Goal: Task Accomplishment & Management: Manage account settings

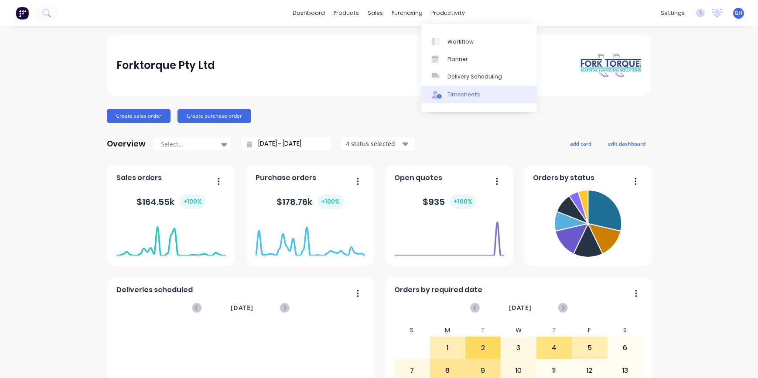
click at [462, 99] on link "Timesheets" at bounding box center [479, 94] width 116 height 17
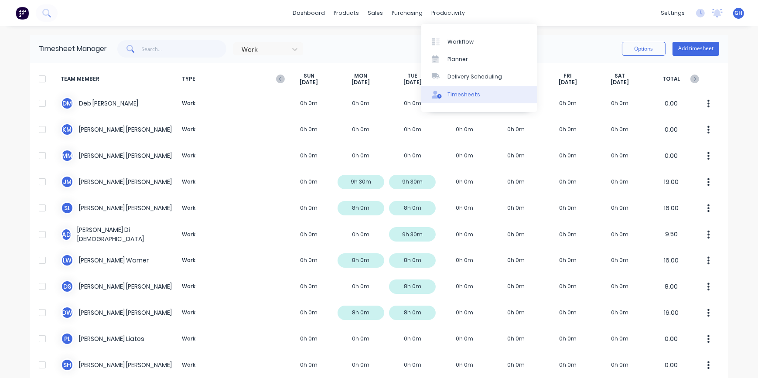
click at [468, 95] on div "Timesheets" at bounding box center [464, 95] width 33 height 8
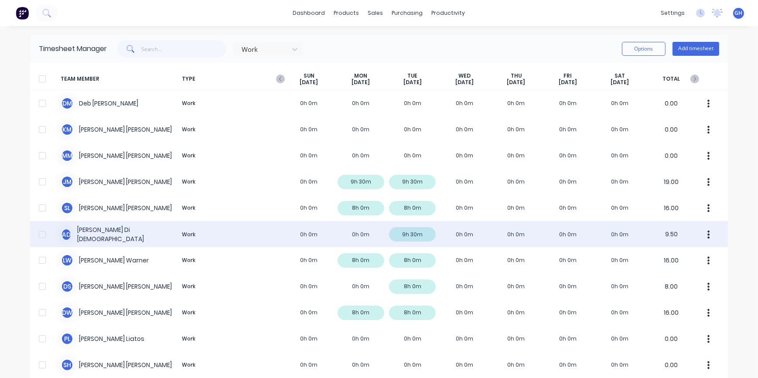
click at [408, 236] on div "A D [PERSON_NAME] Dio Work 0h 0m 0h 0m 9h 30m 0h 0m 0h 0m 0h 0m 0h 0m 9.50" at bounding box center [379, 234] width 698 height 26
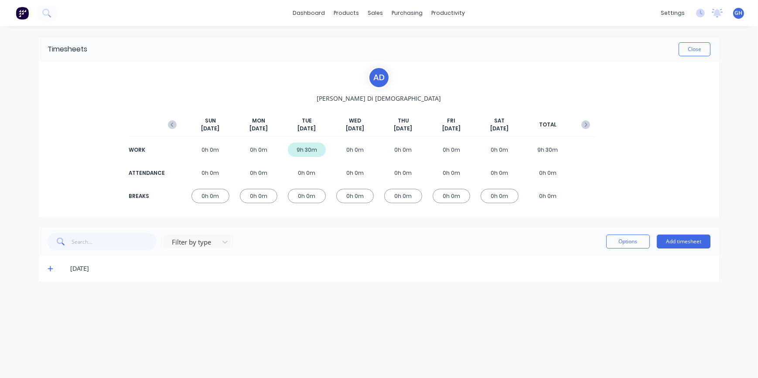
click at [52, 268] on icon at bounding box center [51, 269] width 6 height 6
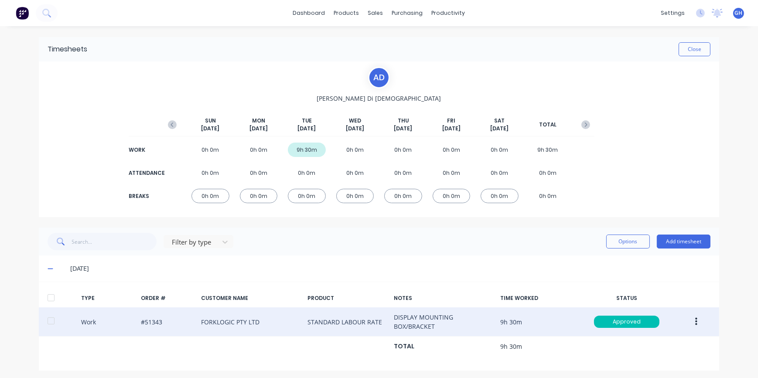
scroll to position [3, 0]
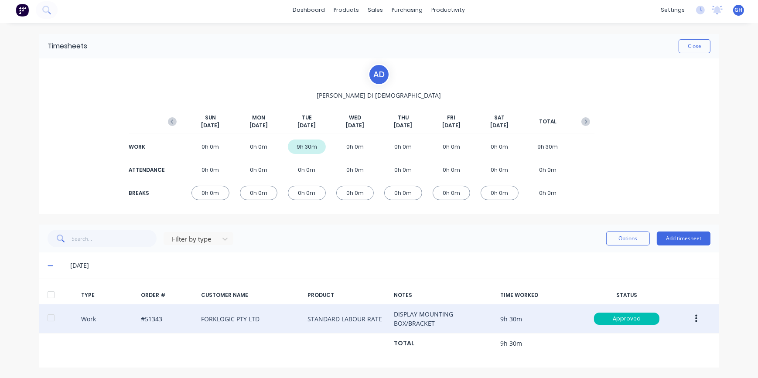
click at [697, 319] on button "button" at bounding box center [696, 319] width 21 height 16
click at [654, 304] on div "Duplicate" at bounding box center [665, 304] width 67 height 13
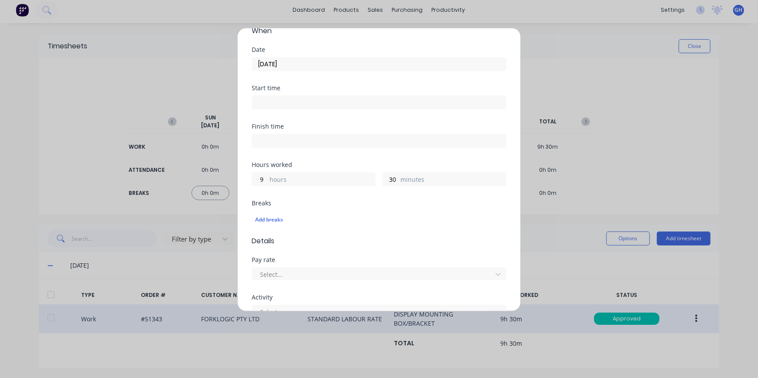
scroll to position [0, 0]
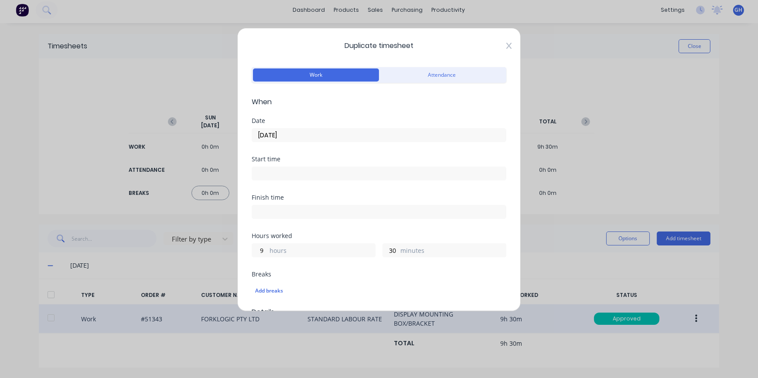
click at [507, 46] on icon at bounding box center [509, 45] width 5 height 7
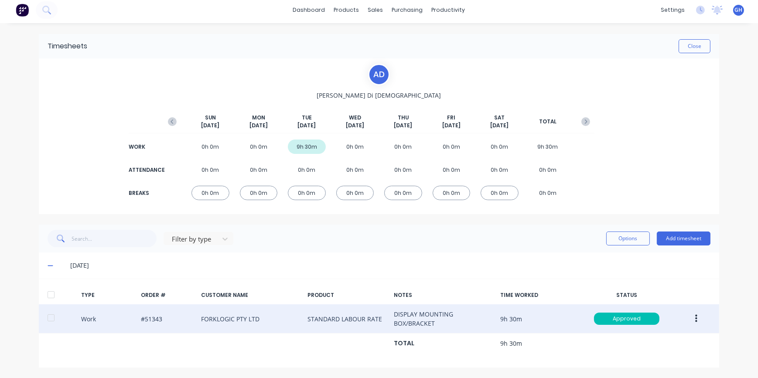
click at [695, 319] on icon "button" at bounding box center [696, 319] width 2 height 10
click at [647, 304] on div "Duplicate" at bounding box center [665, 304] width 67 height 13
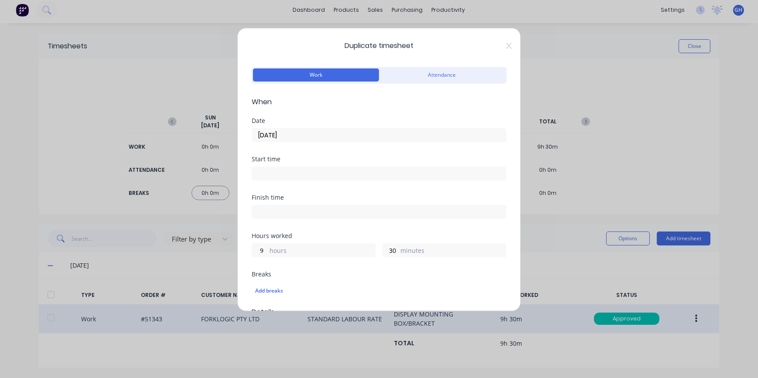
click at [279, 135] on input "[DATE]" at bounding box center [379, 135] width 254 height 13
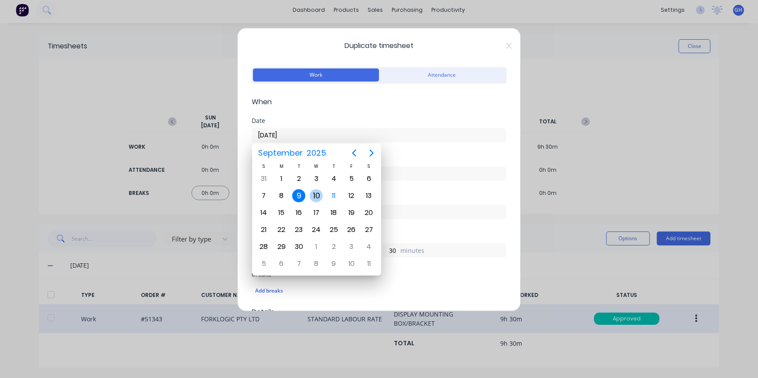
click at [320, 197] on div "10" at bounding box center [316, 195] width 13 height 13
type input "[DATE]"
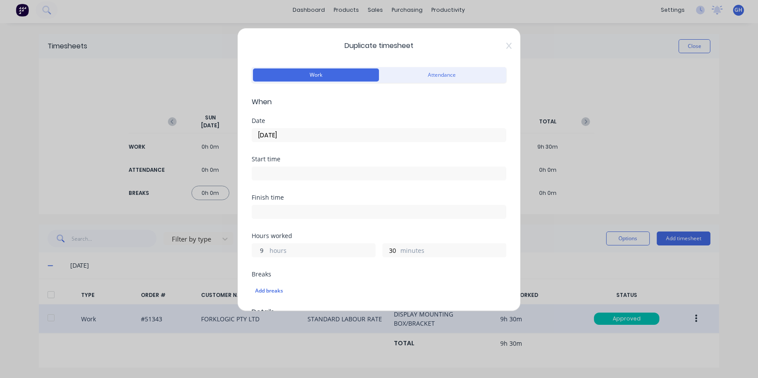
drag, startPoint x: 265, startPoint y: 249, endPoint x: 255, endPoint y: 249, distance: 10.5
click at [255, 249] on input "9" at bounding box center [259, 250] width 15 height 13
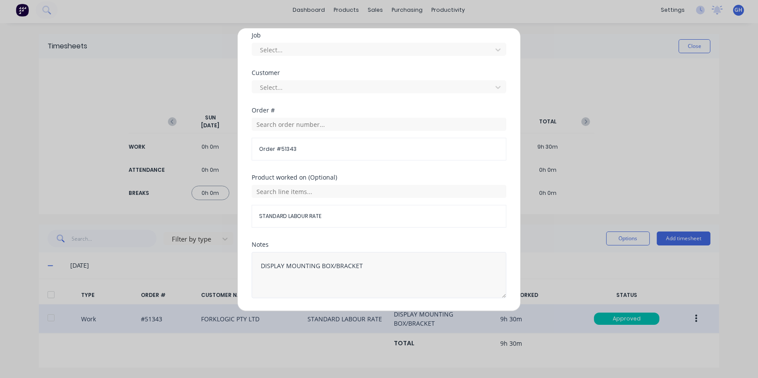
scroll to position [397, 0]
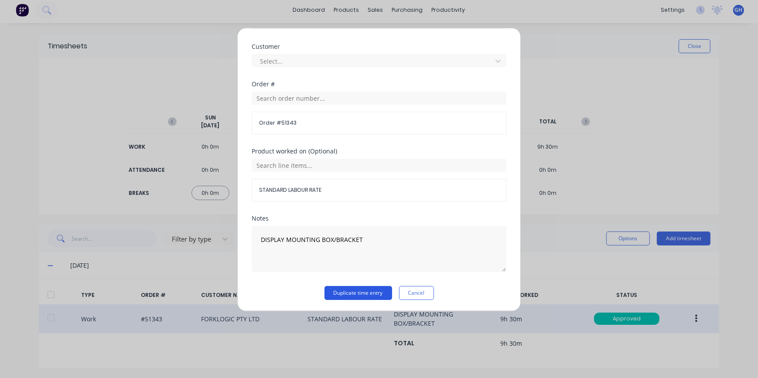
type input "3"
click at [364, 295] on button "Duplicate time entry" at bounding box center [359, 293] width 68 height 14
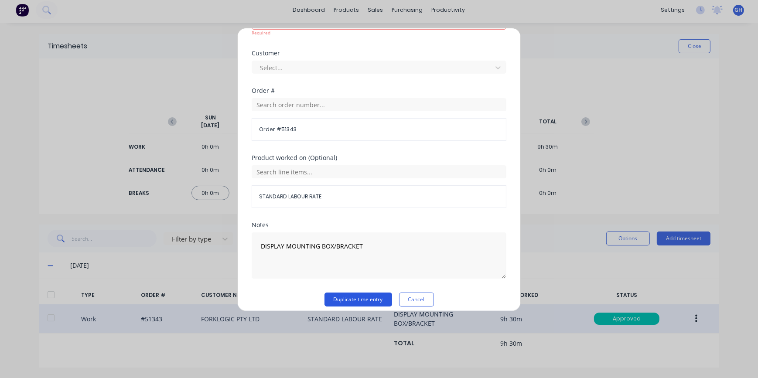
click at [360, 299] on button "Duplicate time entry" at bounding box center [359, 300] width 68 height 14
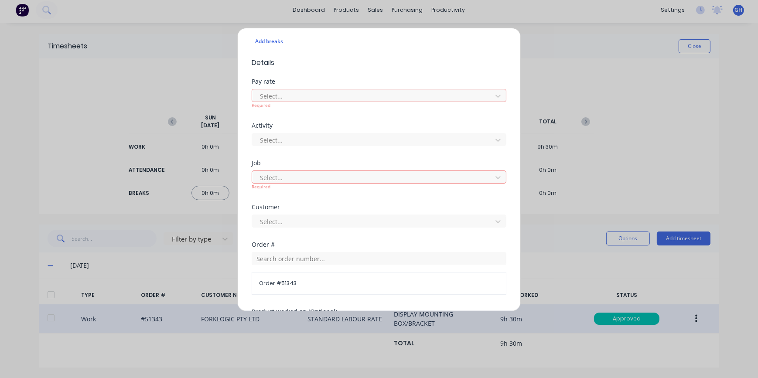
scroll to position [238, 0]
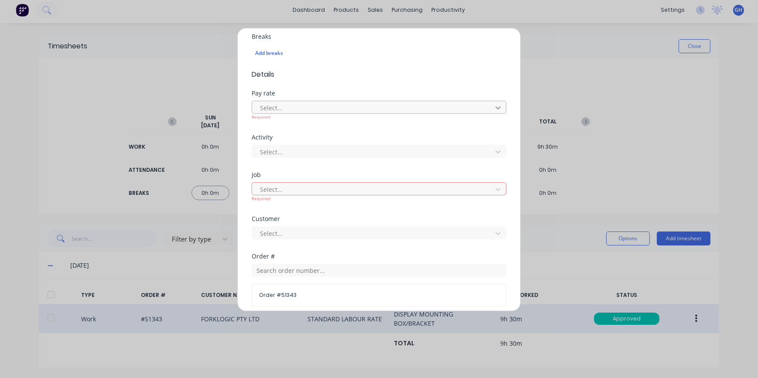
click at [494, 105] on icon at bounding box center [498, 107] width 9 height 9
click at [484, 61] on div "Add breaks" at bounding box center [379, 53] width 255 height 18
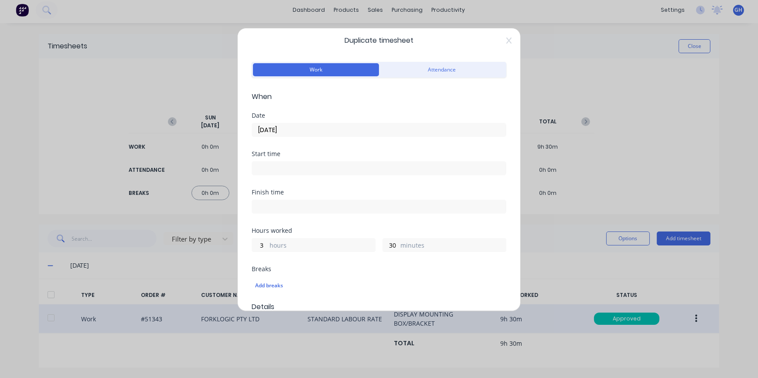
scroll to position [0, 0]
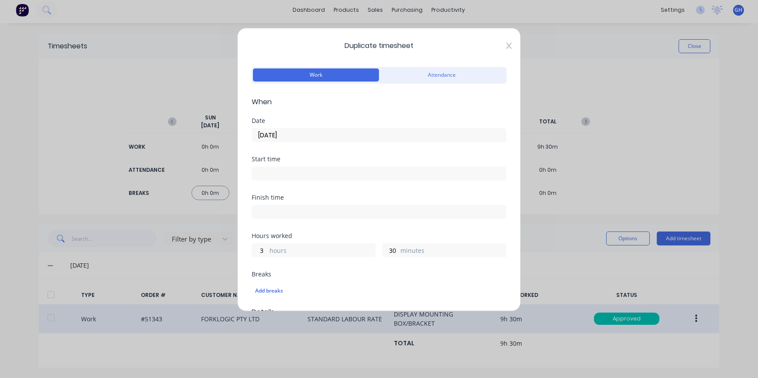
click at [507, 47] on icon at bounding box center [509, 46] width 5 height 6
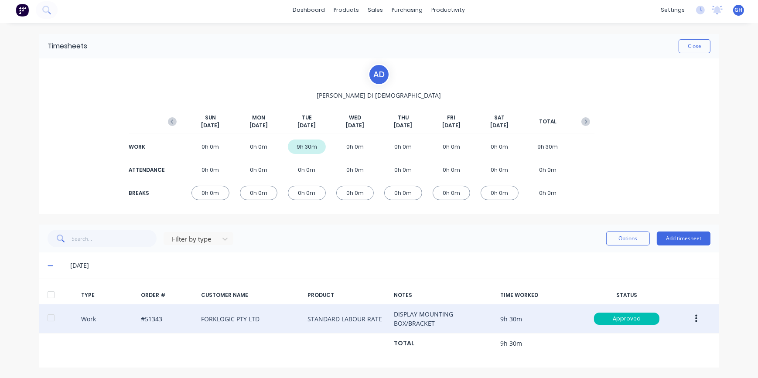
click at [106, 148] on div "A D [PERSON_NAME][DATE] [DATE] [DATE] [DATE] [DATE] [DATE] [DATE] TOTAL WORK 0h…" at bounding box center [379, 136] width 681 height 156
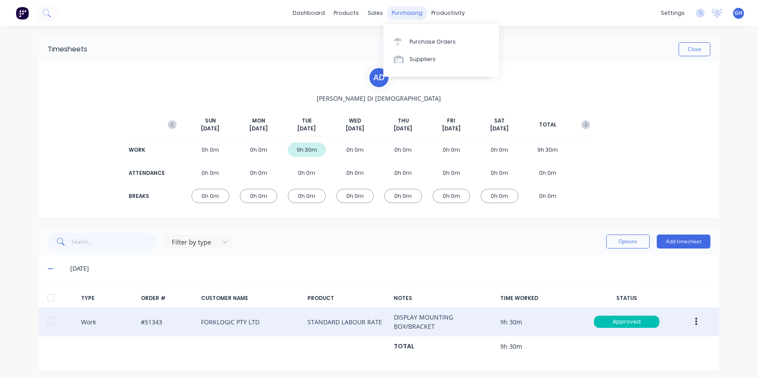
click at [397, 15] on div "purchasing" at bounding box center [408, 13] width 40 height 13
click at [426, 43] on div "Purchase Orders" at bounding box center [433, 42] width 46 height 8
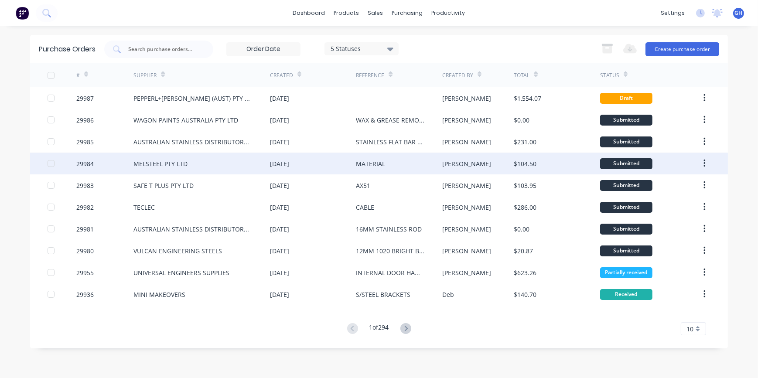
click at [374, 164] on div "MATERIAL" at bounding box center [370, 163] width 29 height 9
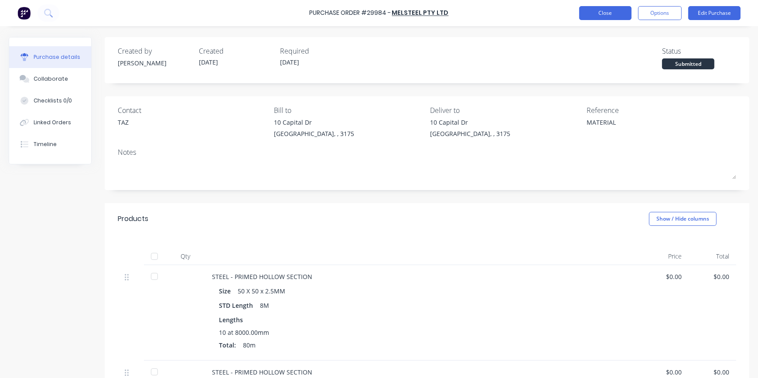
click at [614, 14] on button "Close" at bounding box center [605, 13] width 52 height 14
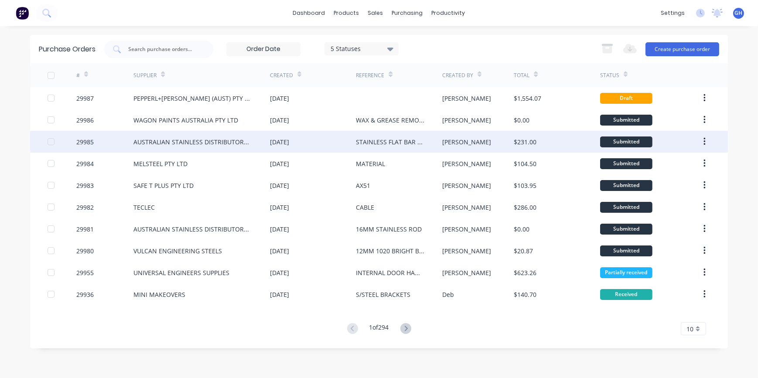
click at [374, 143] on div "STAINLESS FLAT BAR AND TUBE" at bounding box center [390, 141] width 69 height 9
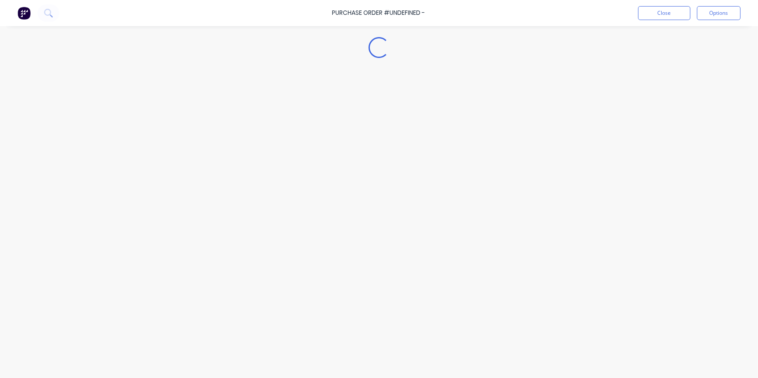
type textarea "x"
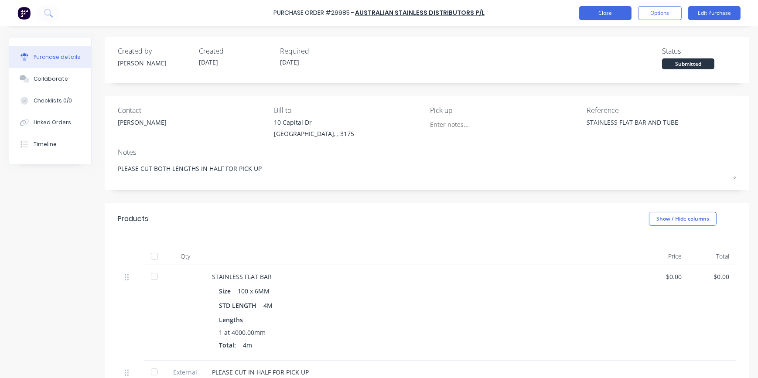
click at [602, 16] on button "Close" at bounding box center [605, 13] width 52 height 14
